Goal: Task Accomplishment & Management: Manage account settings

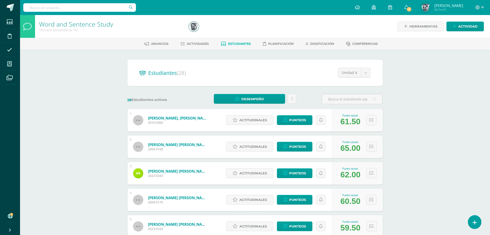
click at [176, 100] on label "28 Estudiantes activos" at bounding box center [158, 99] width 61 height 5
click at [197, 44] on span "Actividades" at bounding box center [198, 44] width 22 height 4
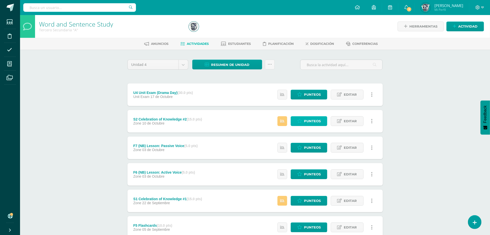
click at [314, 123] on span "Punteos" at bounding box center [312, 120] width 17 height 9
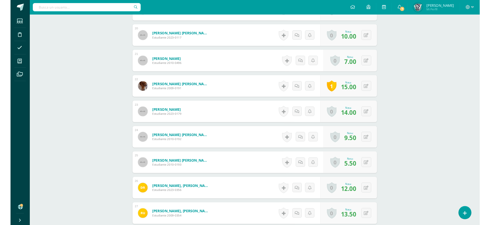
scroll to position [663, 0]
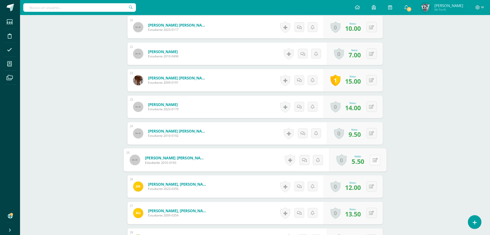
click at [374, 162] on button at bounding box center [375, 160] width 11 height 11
type input "9"
type input "10"
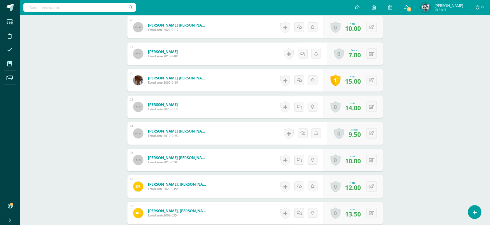
scroll to position [469, 0]
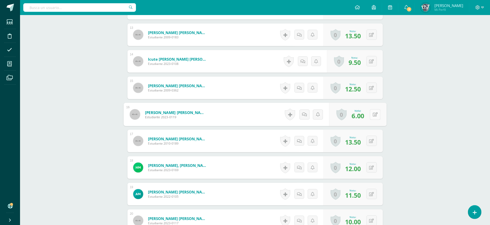
click at [370, 115] on div "0 Logros Logros obtenidos Aún no hay logros agregados Nota: 6.00" at bounding box center [357, 114] width 57 height 23
click at [380, 116] on button at bounding box center [375, 114] width 11 height 11
type input "10"
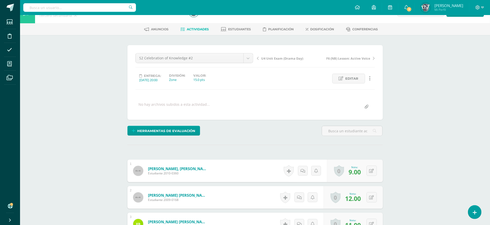
scroll to position [0, 0]
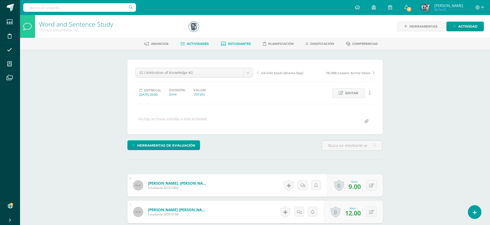
click at [241, 47] on link "Estudiantes" at bounding box center [236, 44] width 30 height 8
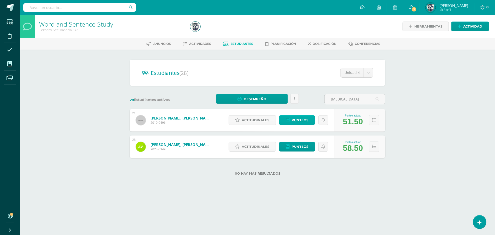
type input "[MEDICAL_DATA]"
click at [300, 120] on span "Punteos" at bounding box center [300, 119] width 17 height 9
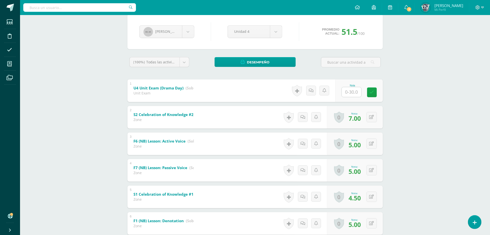
scroll to position [46, 0]
click at [191, 214] on div "F1 (NB) Lesson: Denotation (Sobre 5.0) Zone" at bounding box center [164, 222] width 73 height 21
click at [369, 116] on div "0 Logros Logros obtenidos Aún no hay logros agregados Nota: 7.00" at bounding box center [357, 116] width 57 height 23
click at [369, 116] on div "0 Logros Logros obtenidos Aún no hay logros agregados Nota: 7.00" at bounding box center [355, 117] width 56 height 23
click at [374, 121] on button at bounding box center [372, 117] width 10 height 10
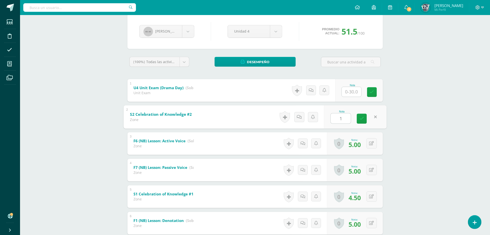
type input "10"
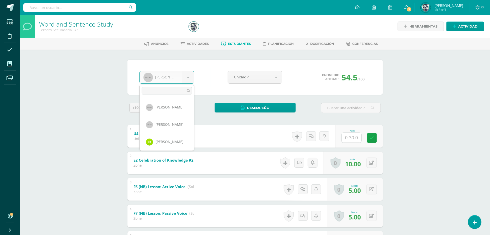
click at [178, 79] on body "Estudiantes Disciplina Asistencia Mis cursos Archivos Soporte Ayuda Reportar un…" at bounding box center [245, 210] width 490 height 420
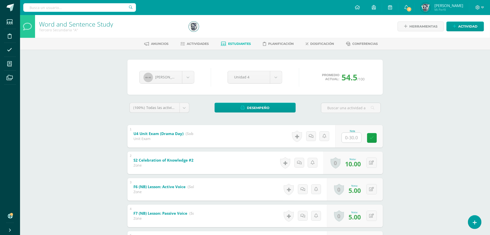
click at [237, 131] on body "Estudiantes Disciplina Asistencia Mis cursos Archivos Soporte Ayuda Reportar un…" at bounding box center [245, 210] width 490 height 420
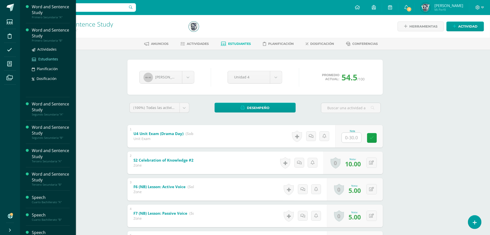
click at [47, 58] on span "Estudiantes" at bounding box center [48, 59] width 20 height 5
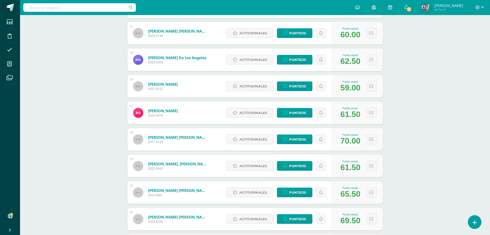
scroll to position [698, 0]
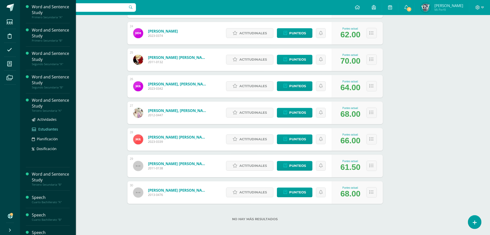
click at [51, 128] on span "Estudiantes" at bounding box center [48, 129] width 20 height 5
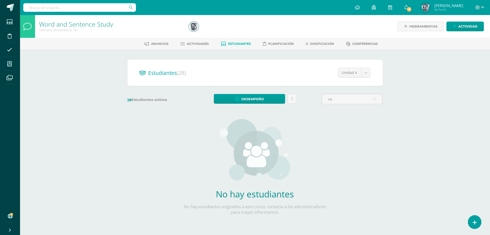
type input "c"
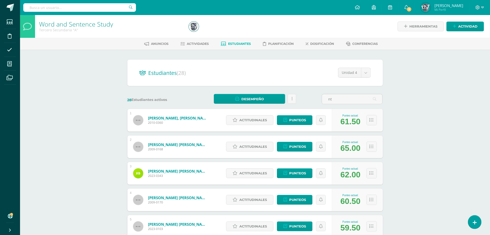
type input "n"
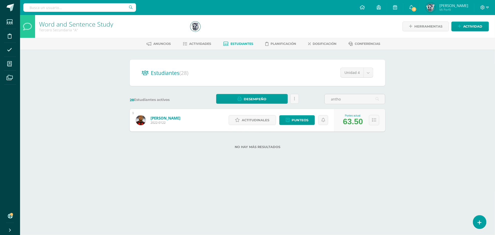
type input "antho"
click at [419, 118] on div "Word and Sentence Study Tercero Secundaria "A" Herramientas Detalle de asistenc…" at bounding box center [257, 90] width 475 height 150
click at [374, 158] on div "Estudiantes (28) Unidad 4 Unidad 2 Unidad 4 Unidad 3 Unidad 1 28 Estudiantes ac…" at bounding box center [258, 107] width 276 height 115
click at [252, 44] on span "Estudiantes" at bounding box center [242, 44] width 23 height 4
